Goal: Information Seeking & Learning: Check status

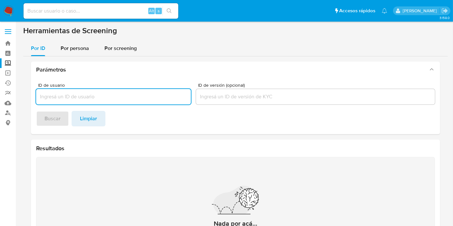
click at [82, 10] on input at bounding box center [101, 11] width 155 height 8
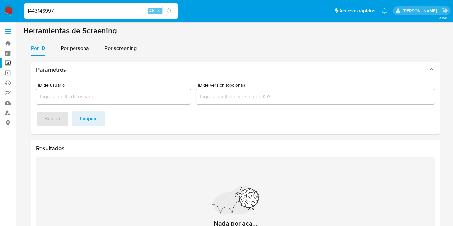
type input "1443146997"
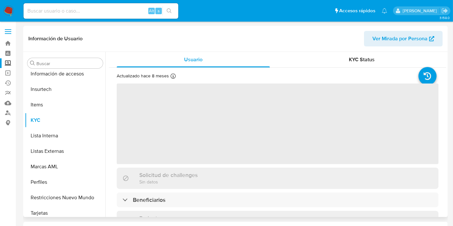
scroll to position [272, 0]
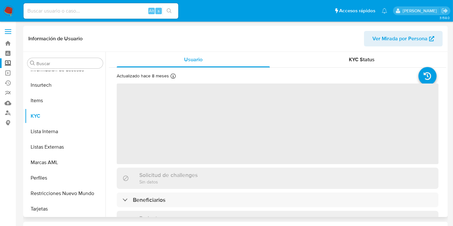
select select "10"
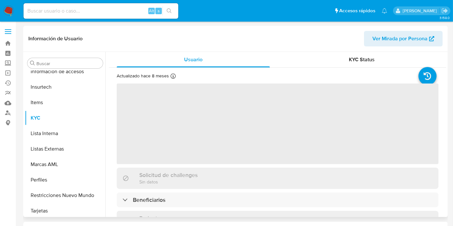
scroll to position [272, 0]
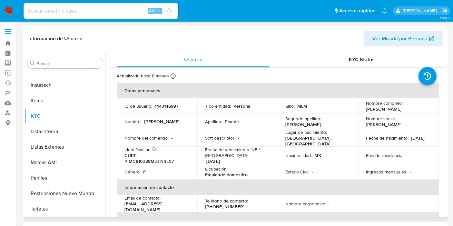
select select "10"
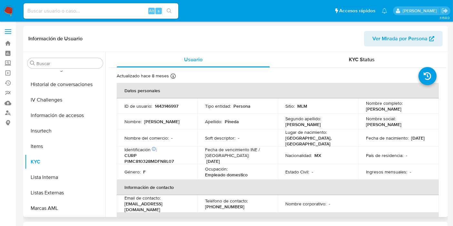
scroll to position [165, 0]
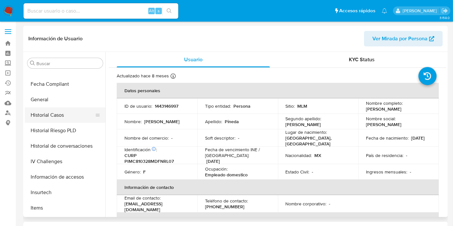
click at [59, 115] on button "Historial Casos" at bounding box center [63, 114] width 76 height 15
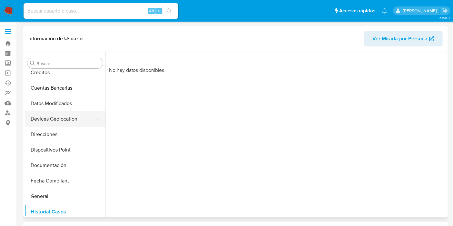
scroll to position [57, 0]
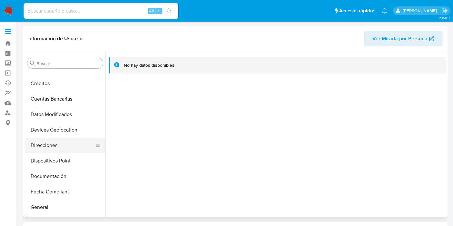
click at [56, 147] on button "Direcciones" at bounding box center [63, 145] width 76 height 15
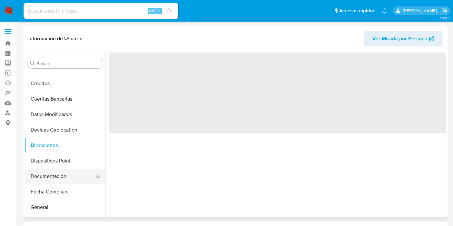
click at [51, 177] on button "Documentación" at bounding box center [63, 176] width 76 height 15
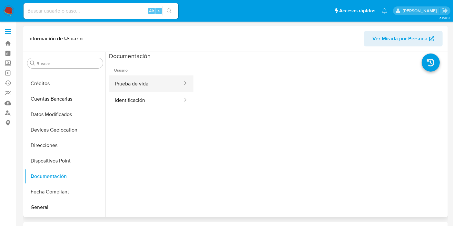
click at [143, 83] on button "Prueba de vida" at bounding box center [146, 84] width 74 height 16
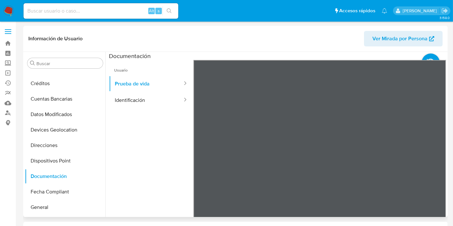
click at [376, 154] on div at bounding box center [320, 166] width 253 height 212
click at [334, 135] on div at bounding box center [320, 166] width 253 height 212
drag, startPoint x: 175, startPoint y: 194, endPoint x: 177, endPoint y: 189, distance: 4.9
click at [175, 194] on ul "Usuario Prueba de vida Identificación" at bounding box center [151, 153] width 85 height 186
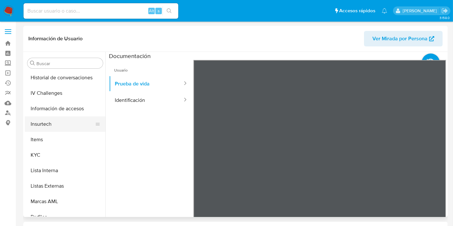
scroll to position [237, 0]
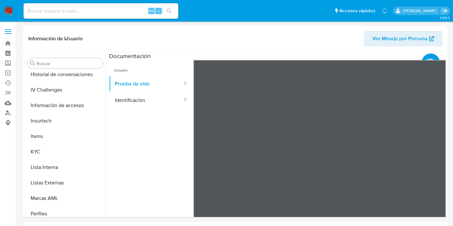
click at [41, 150] on button "KYC" at bounding box center [63, 151] width 76 height 15
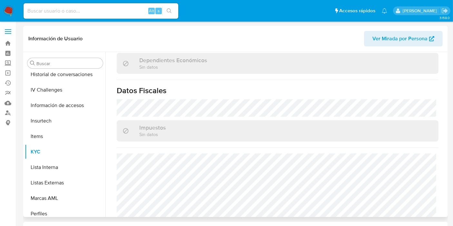
scroll to position [401, 0]
